Goal: Find contact information: Find contact information

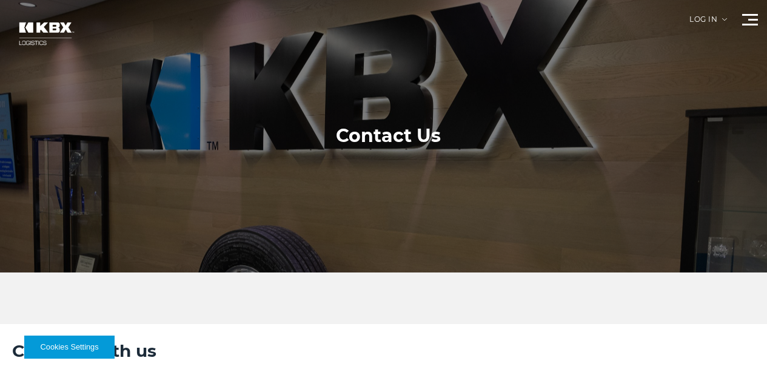
click at [0, 0] on link "Home" at bounding box center [0, 0] width 0 height 0
